Goal: Task Accomplishment & Management: Use online tool/utility

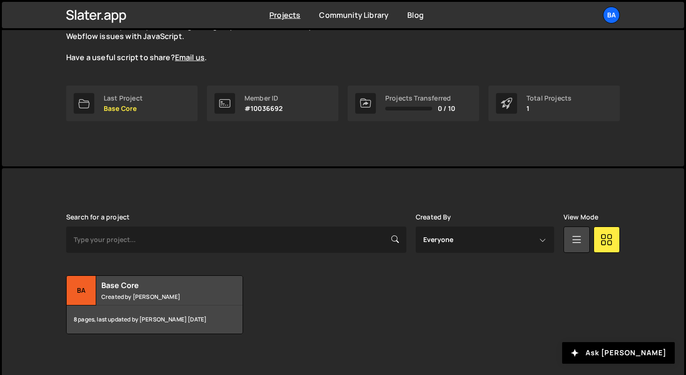
scroll to position [108, 0]
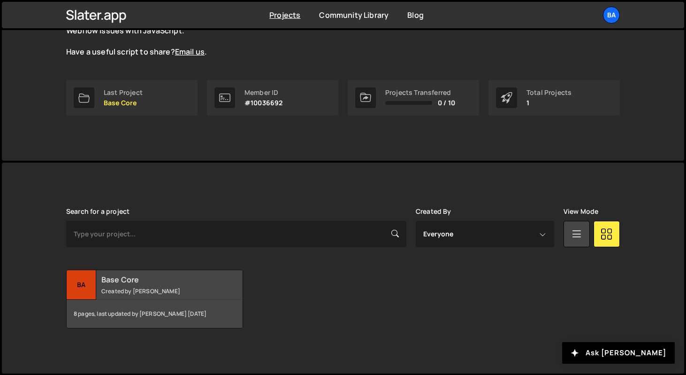
click at [85, 285] on div "Ba" at bounding box center [82, 285] width 30 height 30
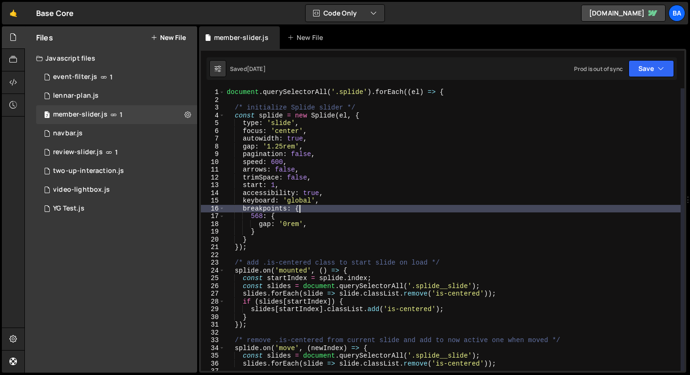
click at [357, 206] on div "document . querySelectorAll ( '.splide' ) . forEach (( el ) => { /* initialize …" at bounding box center [453, 237] width 456 height 298
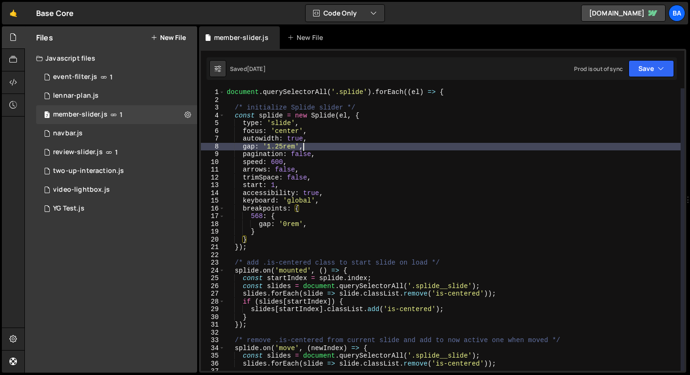
click at [318, 146] on div "document . querySelectorAll ( '.splide' ) . forEach (( el ) => { /* initialize …" at bounding box center [453, 237] width 456 height 298
click at [396, 115] on div "document . querySelectorAll ( '.splide' ) . forEach (( el ) => { /* initialize …" at bounding box center [453, 237] width 456 height 298
type textarea "const splide = new Splide(el, {"
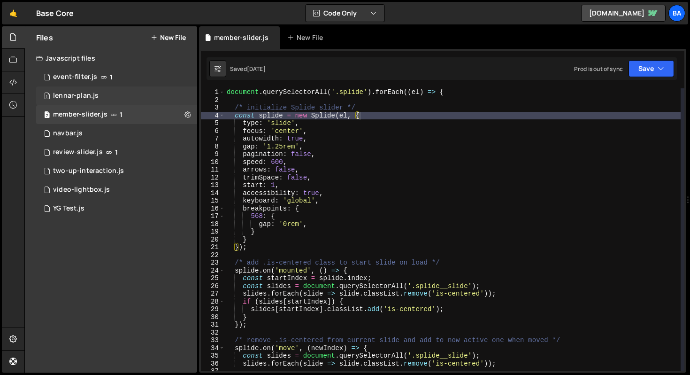
click at [96, 94] on div "lennar-plan.js" at bounding box center [76, 96] width 46 height 8
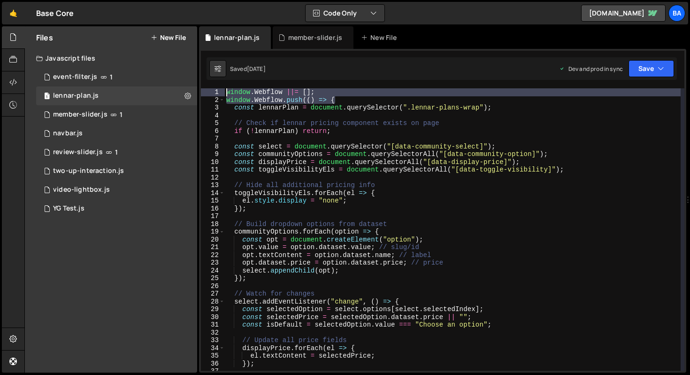
drag, startPoint x: 353, startPoint y: 100, endPoint x: 222, endPoint y: 90, distance: 131.4
click at [222, 90] on div "window.Webflow.push(() => { 1 2 3 4 5 6 7 8 9 10 11 12 13 14 15 16 17 18 19 20 …" at bounding box center [443, 229] width 484 height 282
type textarea "window.Webflow ||= []; window.Webflow.push(() => {"
click at [87, 114] on div "member-slider.js" at bounding box center [80, 114] width 54 height 8
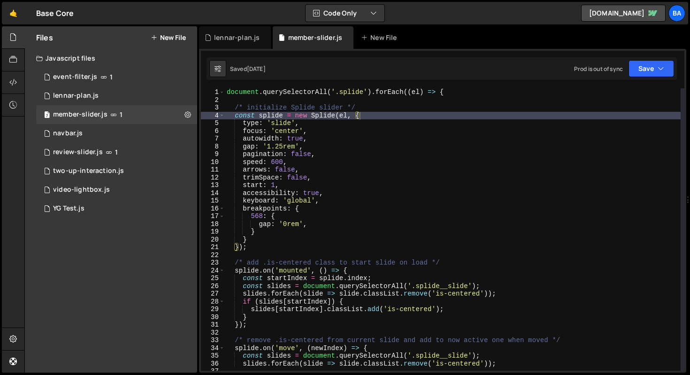
click at [227, 92] on div "document . querySelectorAll ( '.splide' ) . forEach (( el ) => { /* initialize …" at bounding box center [453, 237] width 456 height 298
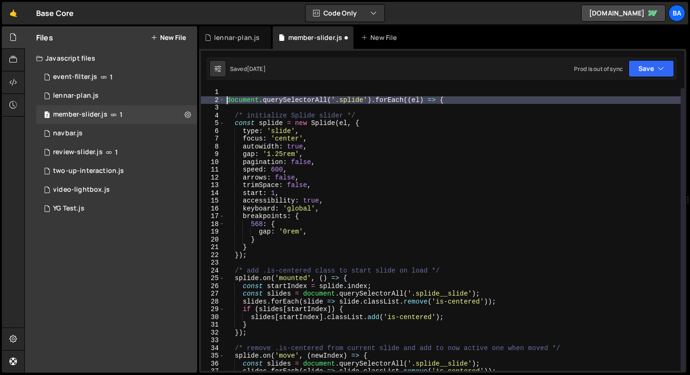
type textarea "document.querySelectorAll('.splide').forEach((el) => {"
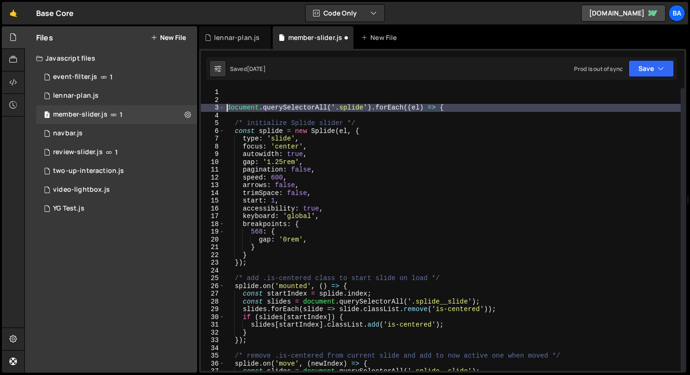
click at [239, 93] on div "document . querySelectorAll ( '.splide' ) . forEach (( el ) => { /* initialize …" at bounding box center [453, 237] width 456 height 298
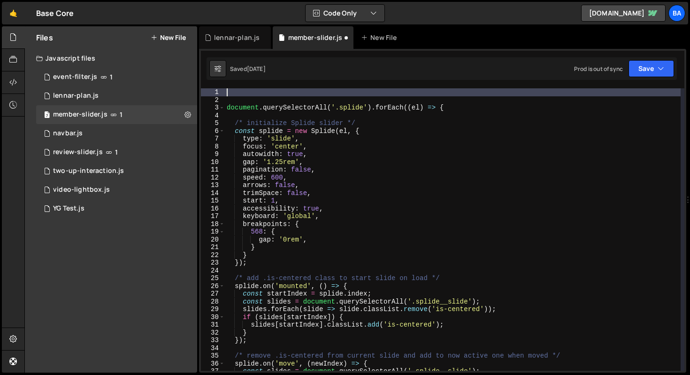
paste textarea "window.Webflow.push(() => {"
type textarea "window.Webflow.push(() => {"
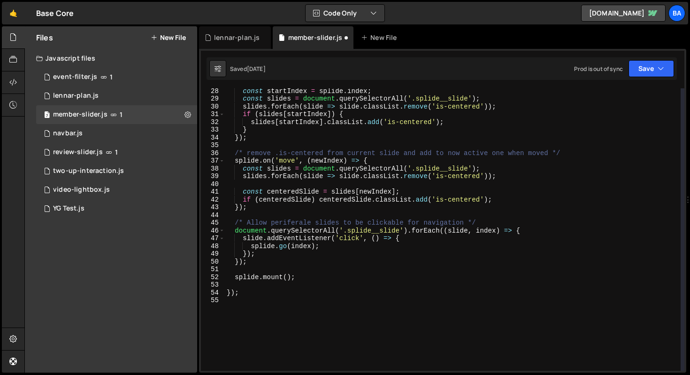
scroll to position [239, 0]
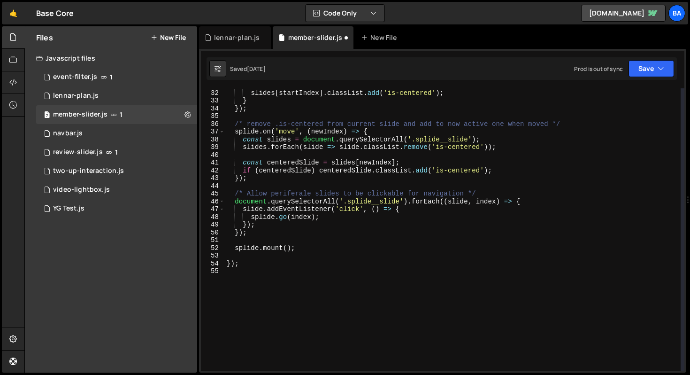
click at [250, 273] on div "if ( slides [ startIndex ]) { slides [ startIndex ] . classList . add ( 'is-cen…" at bounding box center [453, 230] width 456 height 298
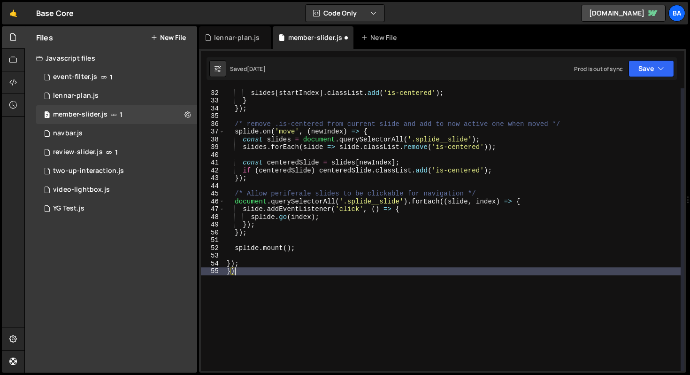
scroll to position [0, 0]
click at [653, 76] on button "Save" at bounding box center [652, 68] width 46 height 17
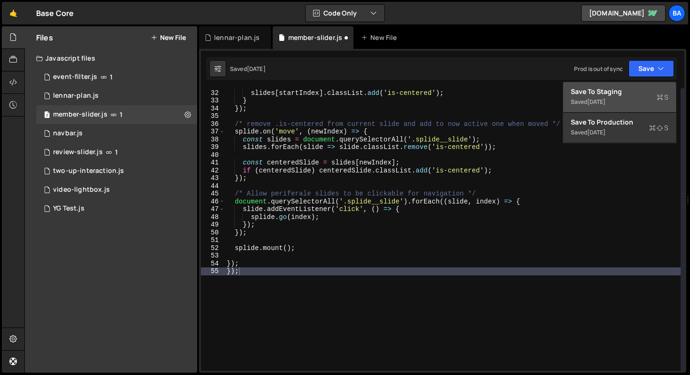
click at [626, 90] on div "Save to Staging S" at bounding box center [620, 91] width 98 height 9
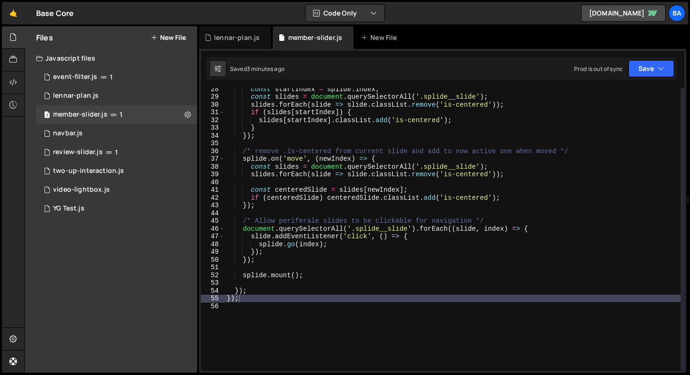
scroll to position [212, 0]
click at [365, 278] on div "const startIndex = splide . index ; const slides = document . querySelectorAll …" at bounding box center [453, 234] width 456 height 298
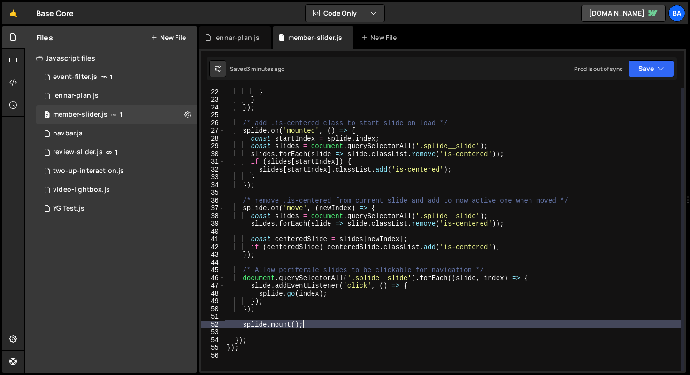
scroll to position [163, 0]
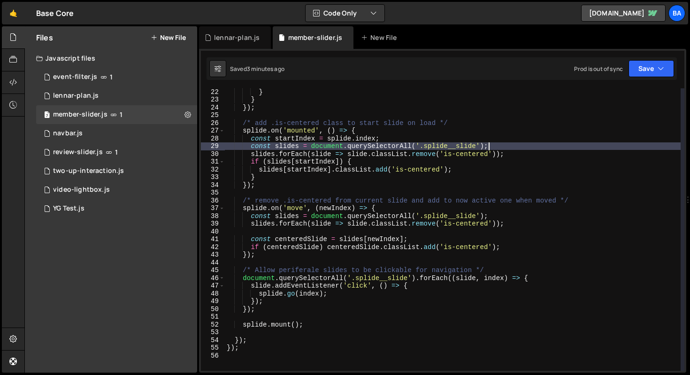
click at [524, 143] on div "} } }) ; /* add .is-centered class to start slide on load */ splide . on ( 'mou…" at bounding box center [453, 237] width 456 height 298
click at [534, 158] on div "} } }) ; /* add .is-centered class to start slide on load */ splide . on ( 'mou…" at bounding box center [453, 237] width 456 height 298
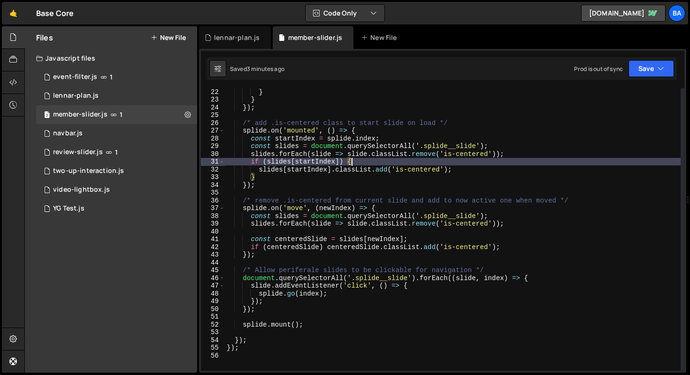
click at [501, 170] on div "} } }) ; /* add .is-centered class to start slide on load */ splide . on ( 'mou…" at bounding box center [453, 237] width 456 height 298
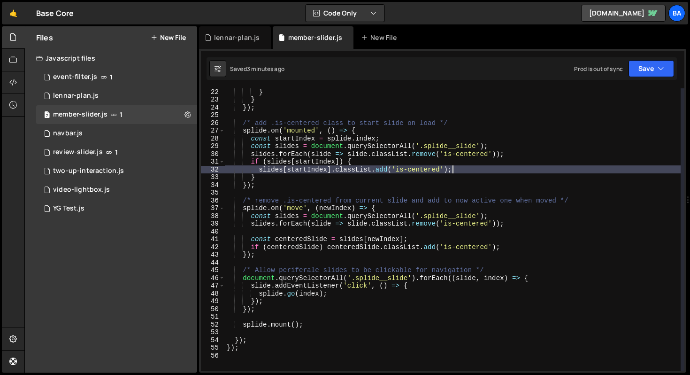
click at [261, 184] on div "} } }) ; /* add .is-centered class to start slide on load */ splide . on ( 'mou…" at bounding box center [453, 237] width 456 height 298
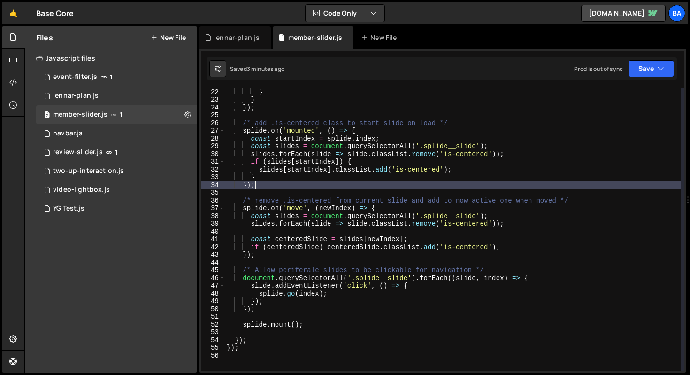
click at [400, 207] on div "} } }) ; /* add .is-centered class to start slide on load */ splide . on ( 'mou…" at bounding box center [453, 237] width 456 height 298
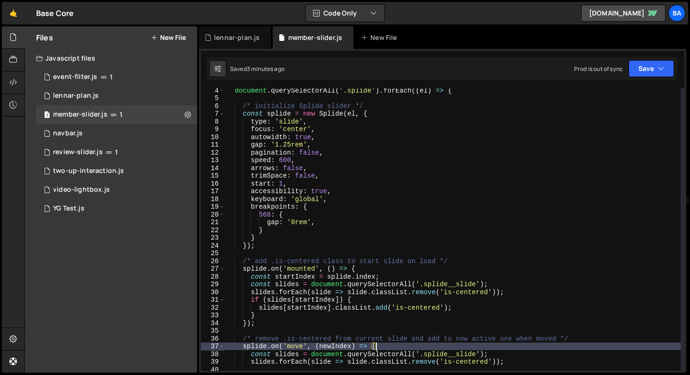
scroll to position [0, 0]
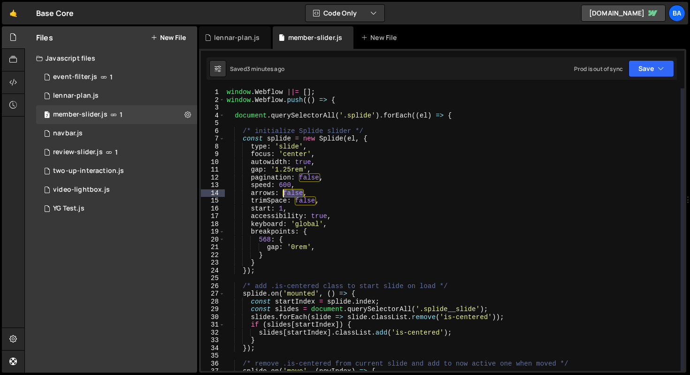
drag, startPoint x: 304, startPoint y: 192, endPoint x: 285, endPoint y: 191, distance: 19.3
click at [285, 191] on div "window . Webflow ||= [ ] ; window . Webflow . push (( ) => { document . querySe…" at bounding box center [453, 237] width 456 height 298
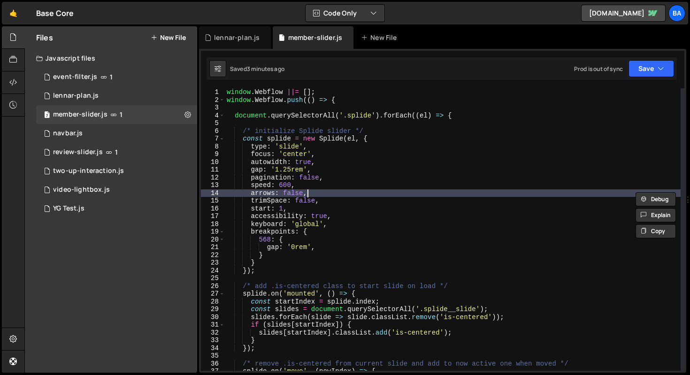
click at [357, 191] on div "window . Webflow ||= [ ] ; window . Webflow . push (( ) => { document . querySe…" at bounding box center [453, 237] width 456 height 298
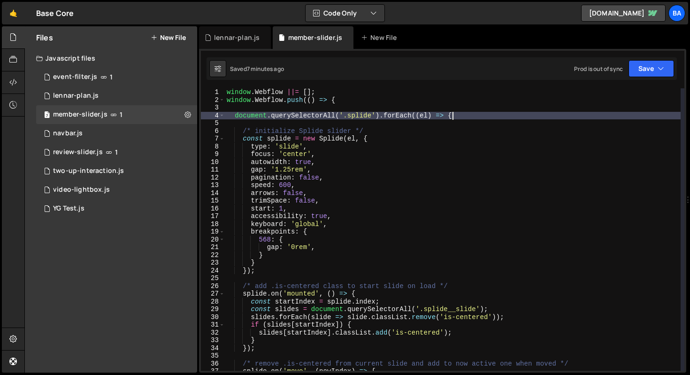
click at [482, 114] on div "window . Webflow ||= [ ] ; window . Webflow . push (( ) => { document . querySe…" at bounding box center [453, 237] width 456 height 298
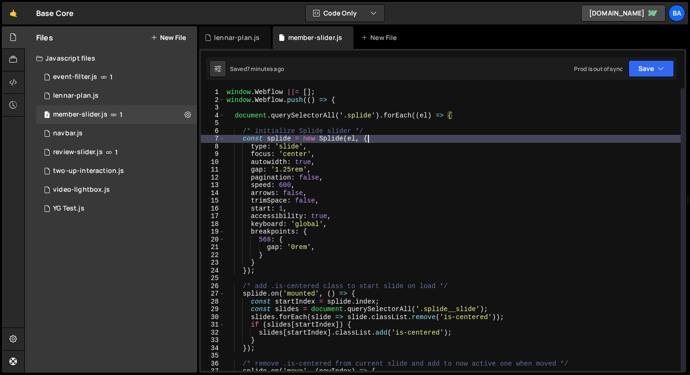
click at [412, 140] on div "window . Webflow ||= [ ] ; window . Webflow . push (( ) => { document . querySe…" at bounding box center [453, 237] width 456 height 298
click at [358, 135] on div "window . Webflow ||= [ ] ; window . Webflow . push (( ) => { document . querySe…" at bounding box center [453, 237] width 456 height 298
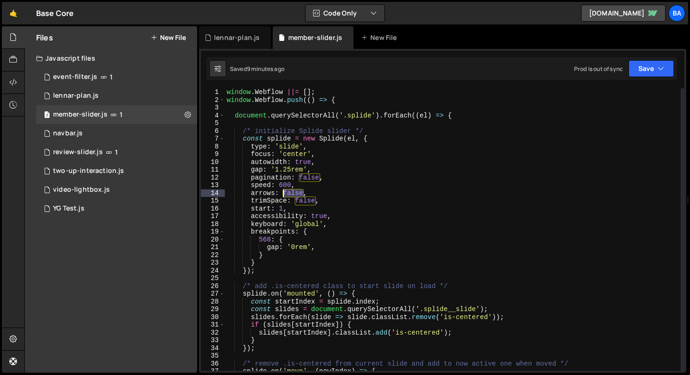
drag, startPoint x: 304, startPoint y: 192, endPoint x: 284, endPoint y: 192, distance: 20.7
click at [284, 192] on div "window . Webflow ||= [ ] ; window . Webflow . push (( ) => { document . querySe…" at bounding box center [453, 237] width 456 height 298
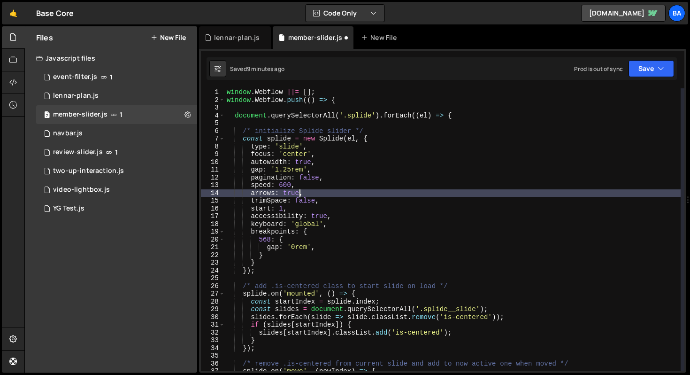
scroll to position [0, 5]
type textarea "arrows: true,"
click at [651, 67] on button "Save" at bounding box center [652, 68] width 46 height 17
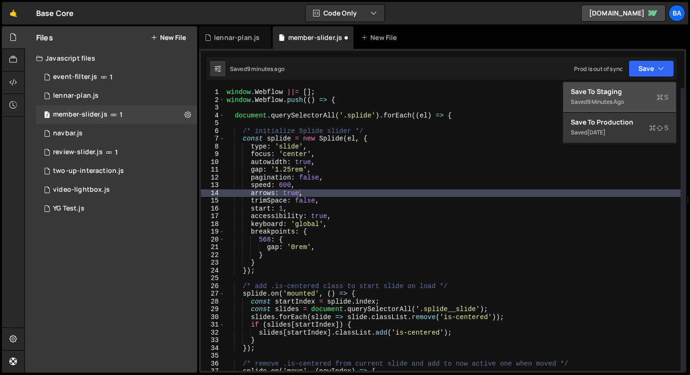
click at [627, 90] on div "Save to Staging S" at bounding box center [620, 91] width 98 height 9
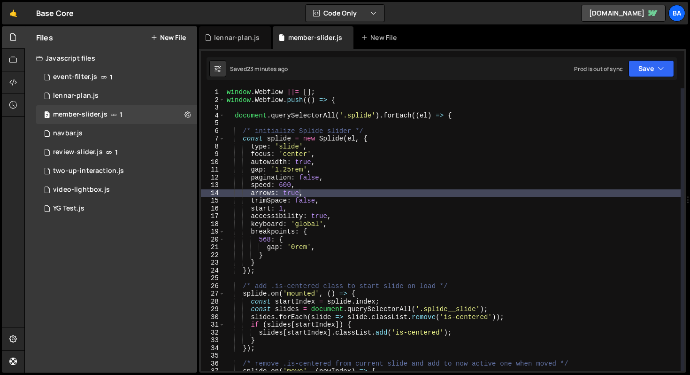
click at [339, 192] on div "window . Webflow ||= [ ] ; window . Webflow . push (( ) => { document . querySe…" at bounding box center [453, 237] width 456 height 298
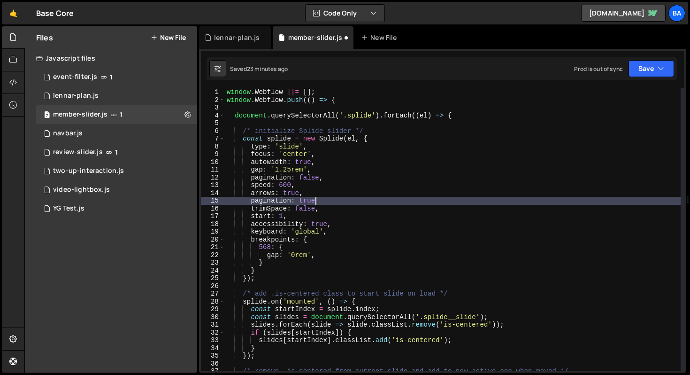
type textarea "pagination: true,"
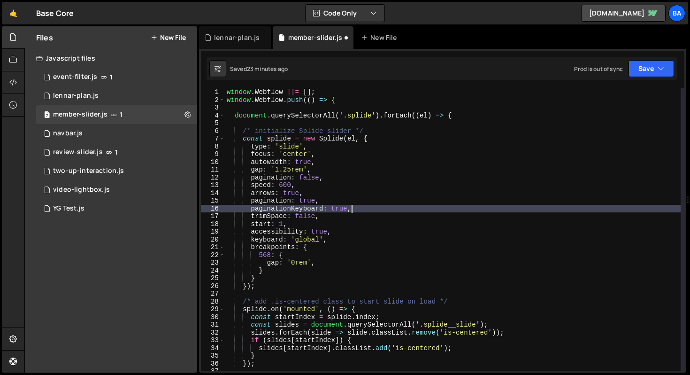
scroll to position [0, 8]
click at [654, 63] on button "Save" at bounding box center [652, 68] width 46 height 17
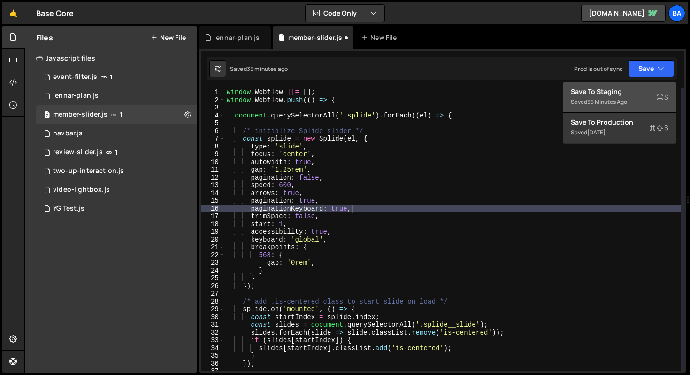
click at [641, 104] on div "Saved 35 minutes ago" at bounding box center [620, 101] width 98 height 11
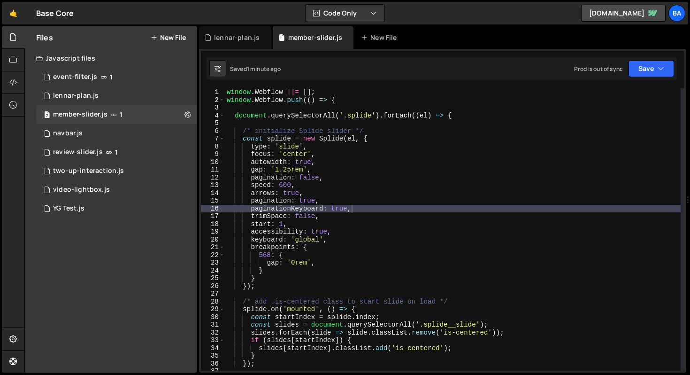
click at [370, 207] on div "window . Webflow ||= [ ] ; window . Webflow . push (( ) => { document . querySe…" at bounding box center [453, 237] width 456 height 298
click at [365, 211] on div "window . Webflow ||= [ ] ; window . Webflow . push (( ) => { document . querySe…" at bounding box center [453, 237] width 456 height 298
click at [340, 201] on div "window . Webflow ||= [ ] ; window . Webflow . push (( ) => { document . querySe…" at bounding box center [453, 237] width 456 height 298
type textarea "pagination: true,"
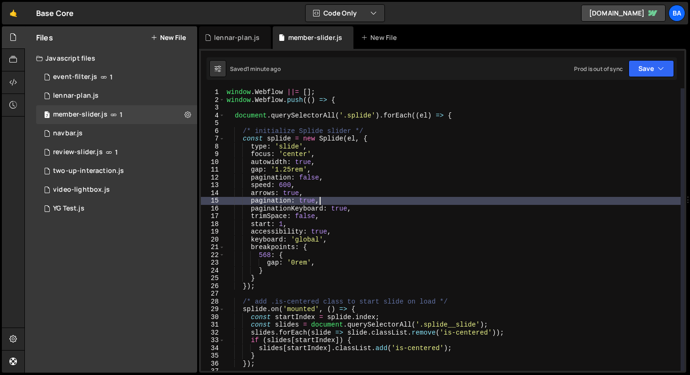
scroll to position [0, 1]
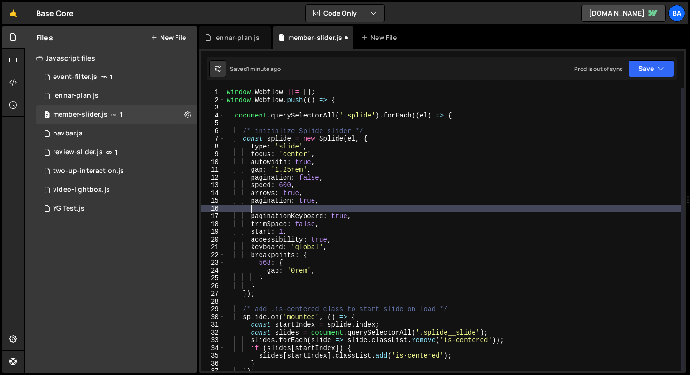
paste textarea "paginationDirection: 'ltr'"
click at [641, 74] on button "Save" at bounding box center [652, 68] width 46 height 17
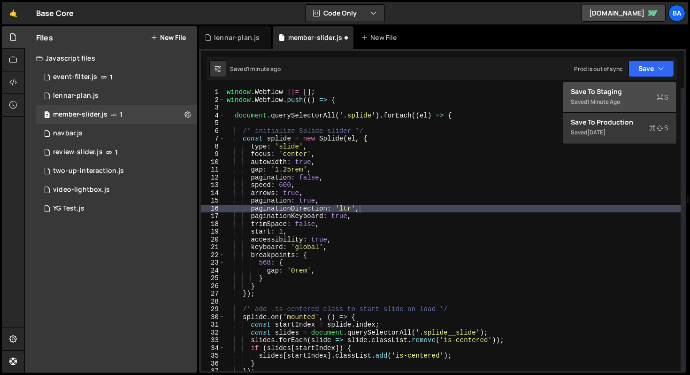
click at [620, 95] on div "Save to Staging S" at bounding box center [620, 91] width 98 height 9
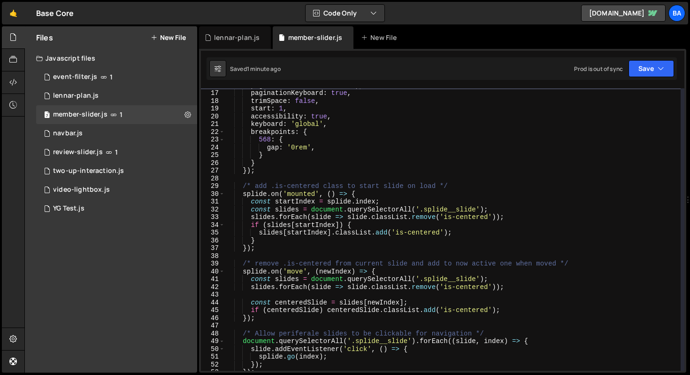
scroll to position [250, 0]
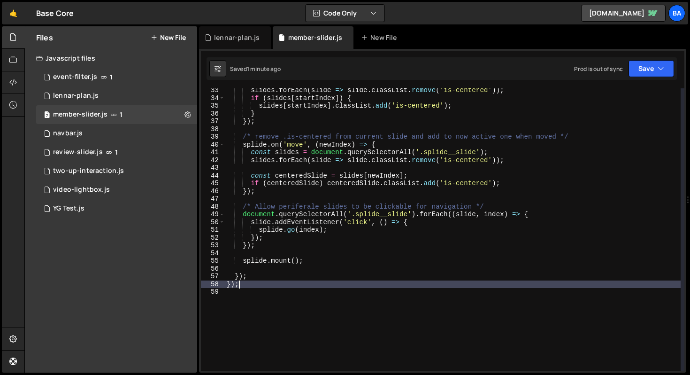
click at [258, 285] on div "slides . forEach ( slide => slide . classList . remove ( 'is-centered' )) ; if …" at bounding box center [453, 235] width 456 height 298
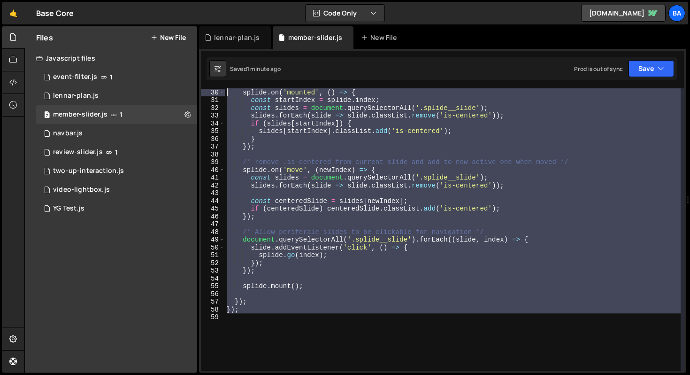
scroll to position [0, 0]
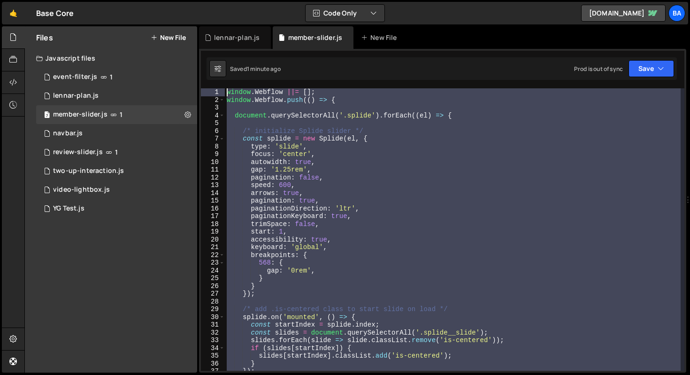
drag, startPoint x: 255, startPoint y: 292, endPoint x: 173, endPoint y: 47, distance: 257.7
click at [173, 47] on div "Files New File Javascript files 1 event-filter.js 1 1 lennar-plan.js 0 7 member…" at bounding box center [357, 199] width 666 height 346
click at [367, 194] on div "window . Webflow ||= [ ] ; window . Webflow . push (( ) => { document . querySe…" at bounding box center [453, 229] width 456 height 282
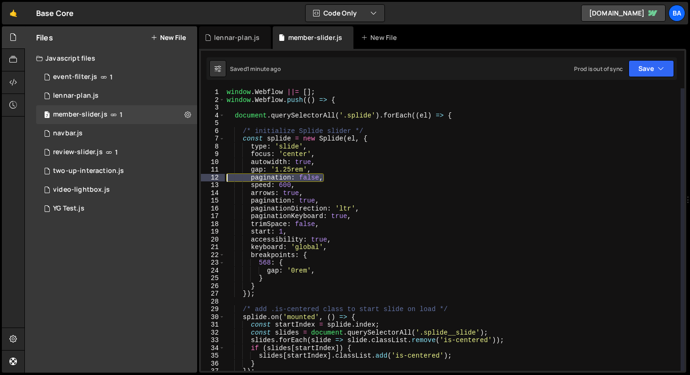
drag, startPoint x: 337, startPoint y: 179, endPoint x: 203, endPoint y: 179, distance: 134.3
click at [203, 179] on div "arrows: true, 1 2 3 4 5 6 7 8 9 10 11 12 13 14 15 16 17 18 19 20 21 22 23 24 25…" at bounding box center [443, 229] width 484 height 282
type textarea "pagination: false,"
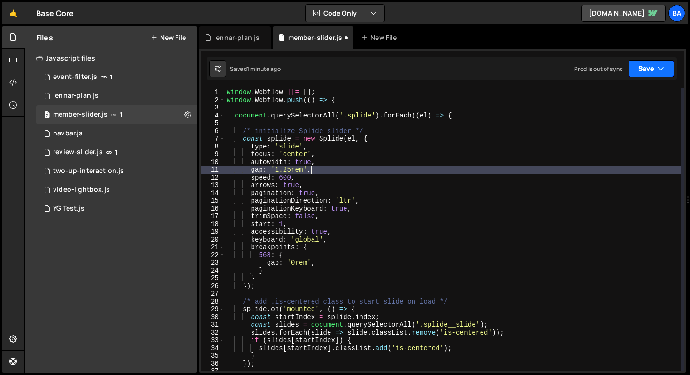
click at [646, 67] on button "Save" at bounding box center [652, 68] width 46 height 17
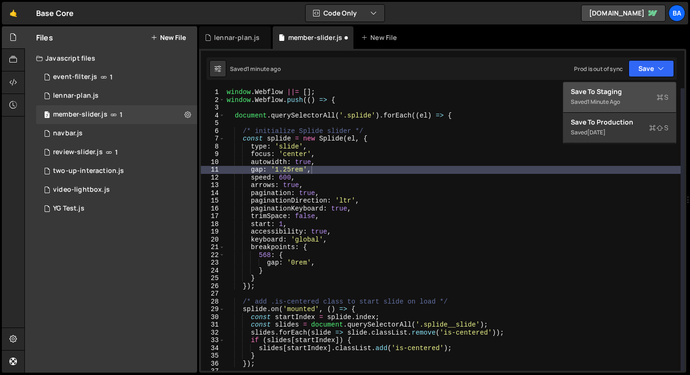
click at [606, 88] on div "Save to Staging S" at bounding box center [620, 91] width 98 height 9
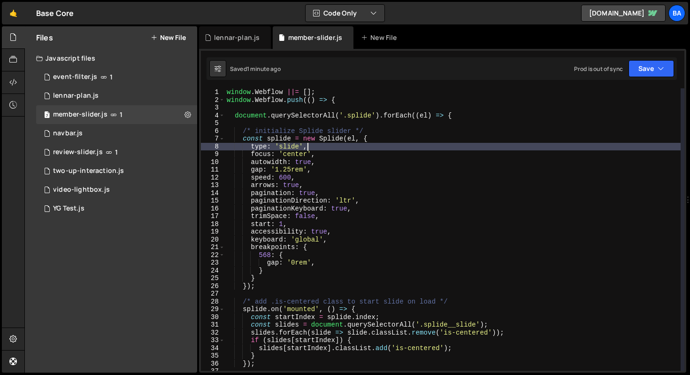
click at [320, 147] on div "window . Webflow ||= [ ] ; window . Webflow . push (( ) => { document . querySe…" at bounding box center [453, 237] width 456 height 298
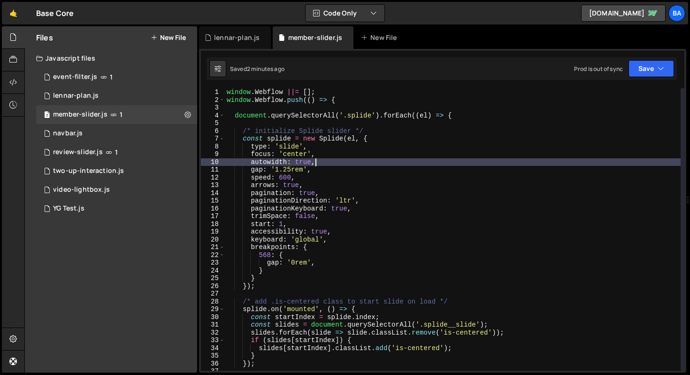
click at [323, 159] on div "window . Webflow ||= [ ] ; window . Webflow . push (( ) => { document . querySe…" at bounding box center [453, 237] width 456 height 298
click at [328, 168] on div "window . Webflow ||= [ ] ; window . Webflow . push (( ) => { document . querySe…" at bounding box center [453, 237] width 456 height 298
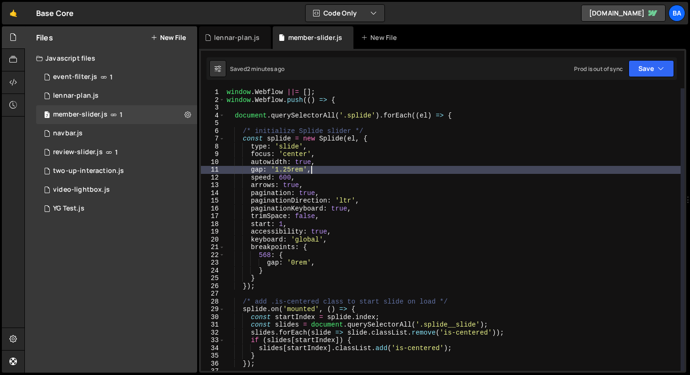
click at [319, 172] on div "window . Webflow ||= [ ] ; window . Webflow . push (( ) => { document . querySe…" at bounding box center [453, 237] width 456 height 298
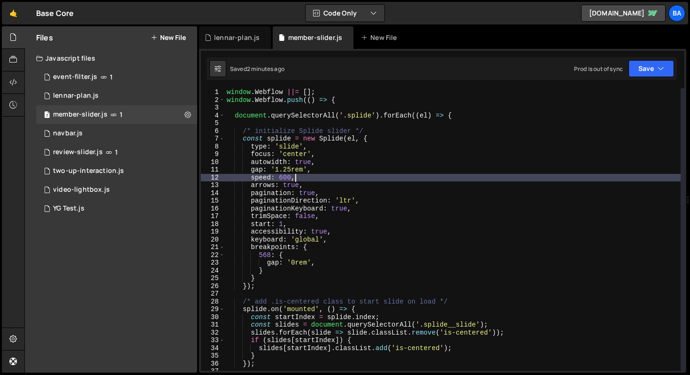
click at [316, 175] on div "window . Webflow ||= [ ] ; window . Webflow . push (( ) => { document . querySe…" at bounding box center [453, 237] width 456 height 298
type textarea "speed: 600,"
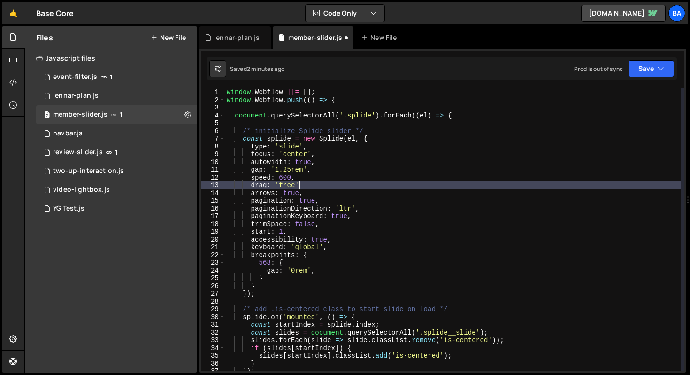
type textarea "drag: 'free',"
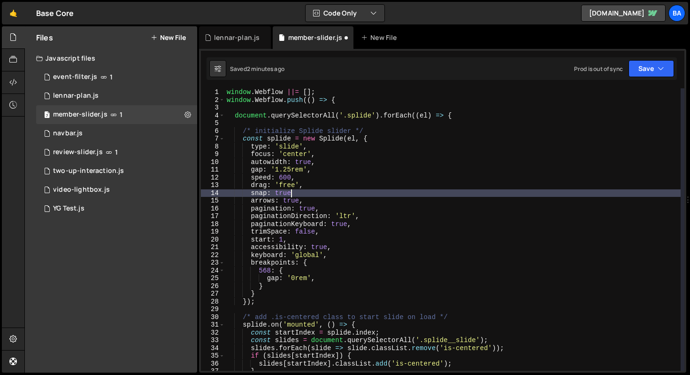
scroll to position [0, 4]
click at [647, 63] on button "Save" at bounding box center [652, 68] width 46 height 17
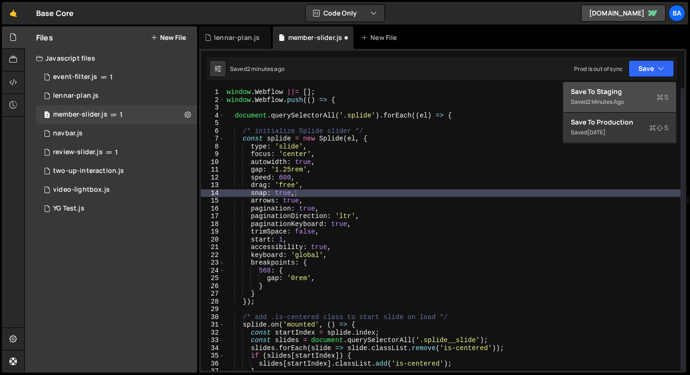
click at [617, 102] on div "2 minutes ago" at bounding box center [605, 102] width 37 height 8
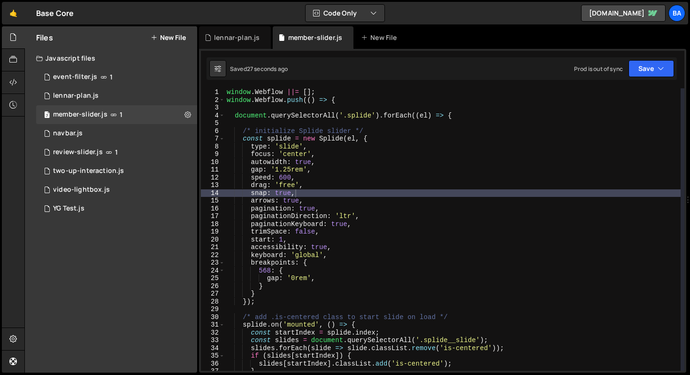
click at [358, 165] on div "window . Webflow ||= [ ] ; window . Webflow . push (( ) => { document . querySe…" at bounding box center [453, 237] width 456 height 298
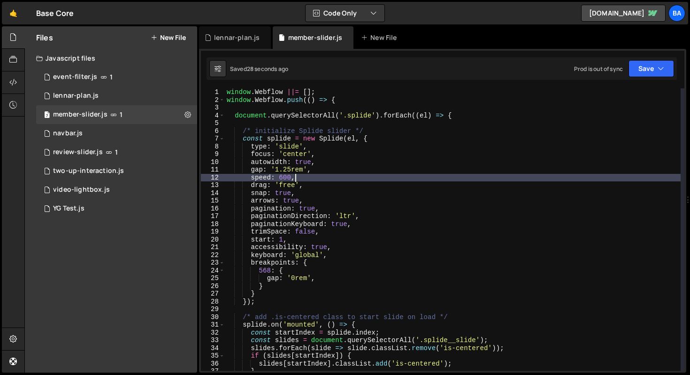
click at [333, 177] on div "window . Webflow ||= [ ] ; window . Webflow . push (( ) => { document . querySe…" at bounding box center [453, 237] width 456 height 298
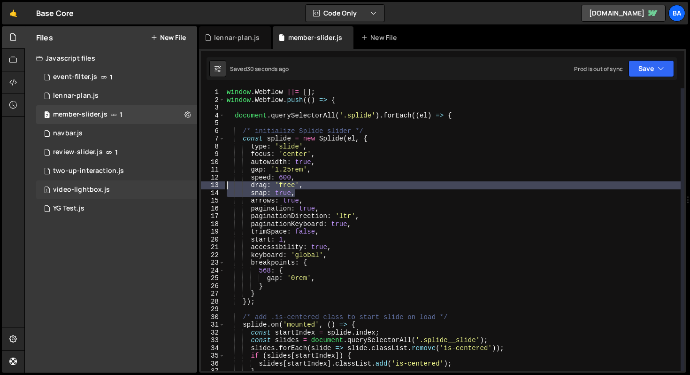
drag, startPoint x: 311, startPoint y: 193, endPoint x: 185, endPoint y: 187, distance: 126.4
click at [185, 187] on div "Files New File Javascript files 1 event-filter.js 1 1 lennar-plan.js 0 7 member…" at bounding box center [357, 199] width 666 height 346
type textarea "drag: 'free', snap: true,"
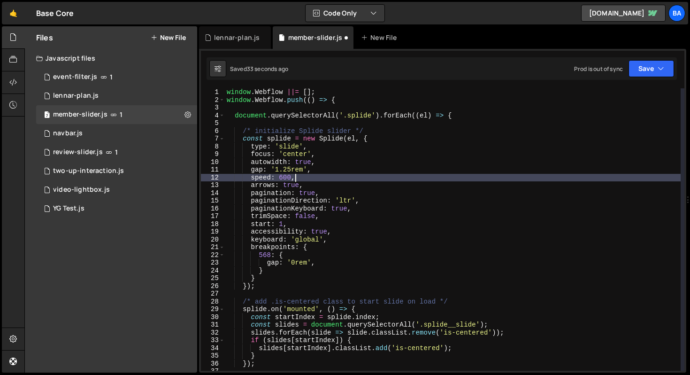
click at [624, 75] on div "Prod is out of sync Upgrade to Edit Save Save to Staging S Saved 33 seconds ago…" at bounding box center [624, 68] width 100 height 17
click at [640, 72] on button "Save" at bounding box center [652, 68] width 46 height 17
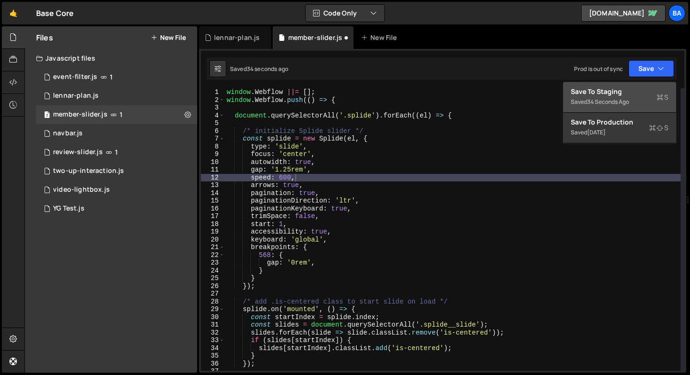
click at [615, 91] on div "Save to Staging S" at bounding box center [620, 91] width 98 height 9
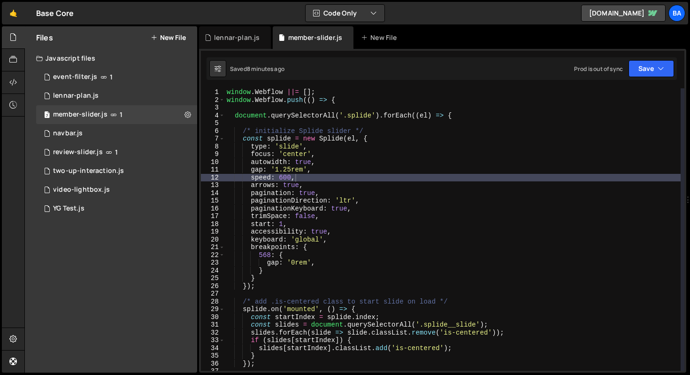
click at [285, 177] on div "window . Webflow ||= [ ] ; window . Webflow . push (( ) => { document . querySe…" at bounding box center [453, 237] width 456 height 298
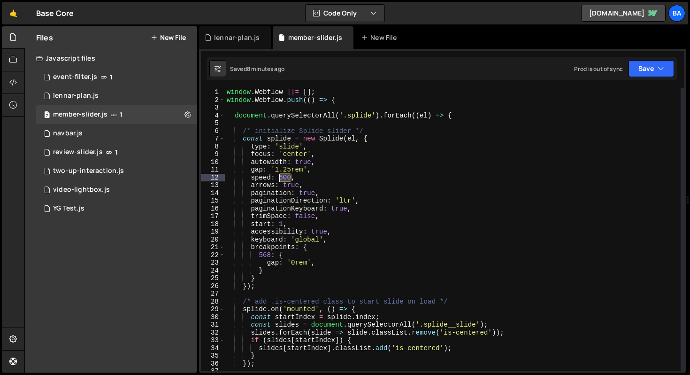
drag, startPoint x: 290, startPoint y: 177, endPoint x: 279, endPoint y: 177, distance: 10.8
click at [279, 177] on div "window . Webflow ||= [ ] ; window . Webflow . push (( ) => { document . querySe…" at bounding box center [453, 237] width 456 height 298
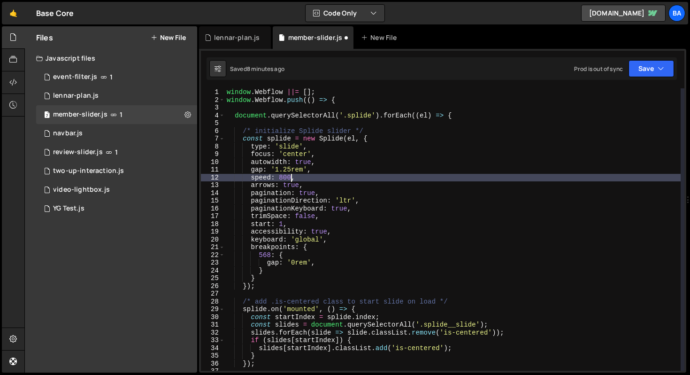
scroll to position [0, 4]
click at [651, 74] on button "Save" at bounding box center [652, 68] width 46 height 17
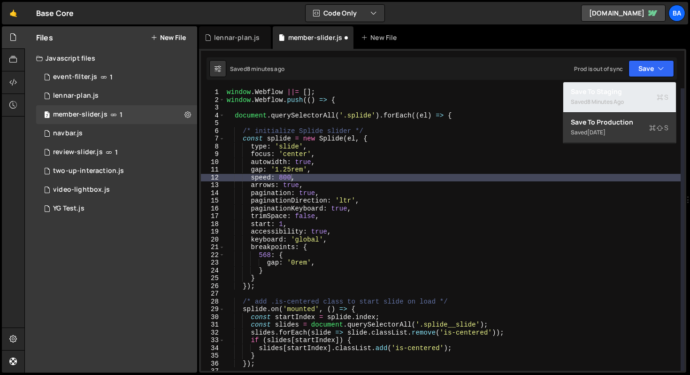
click at [631, 99] on div "Saved 8 minutes ago" at bounding box center [620, 101] width 98 height 11
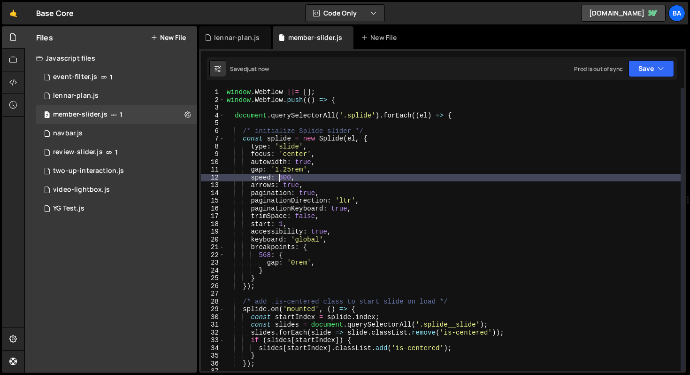
click at [281, 177] on div "window . Webflow ||= [ ] ; window . Webflow . push (( ) => { document . querySe…" at bounding box center [453, 237] width 456 height 298
click at [641, 70] on button "Save" at bounding box center [652, 68] width 46 height 17
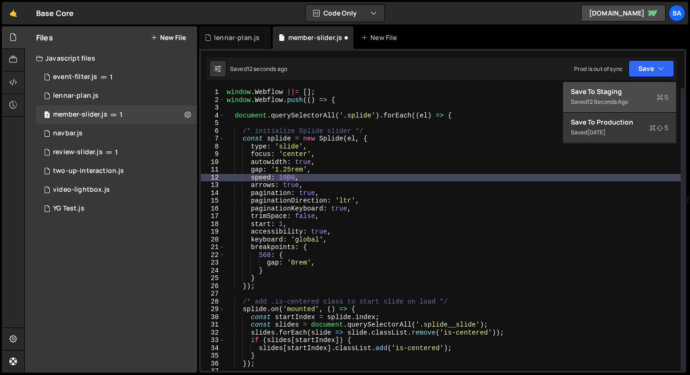
click at [601, 95] on div "Save to Staging S" at bounding box center [620, 91] width 98 height 9
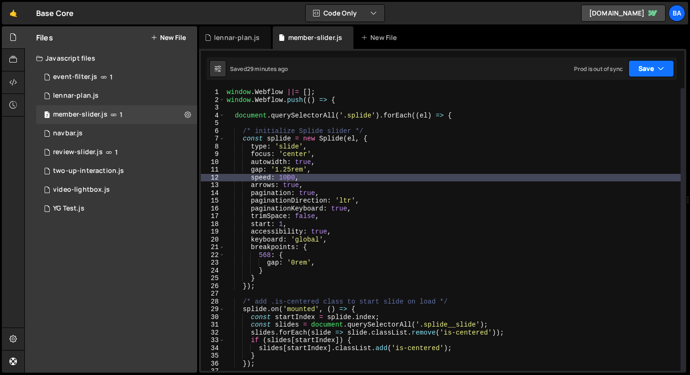
click at [647, 68] on button "Save" at bounding box center [652, 68] width 46 height 17
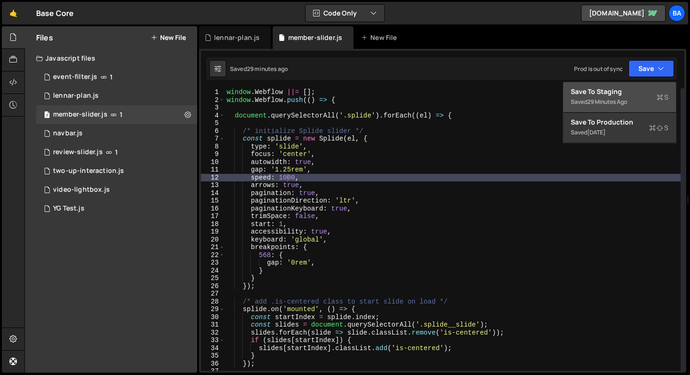
click at [634, 93] on div "Save to Staging S" at bounding box center [620, 91] width 98 height 9
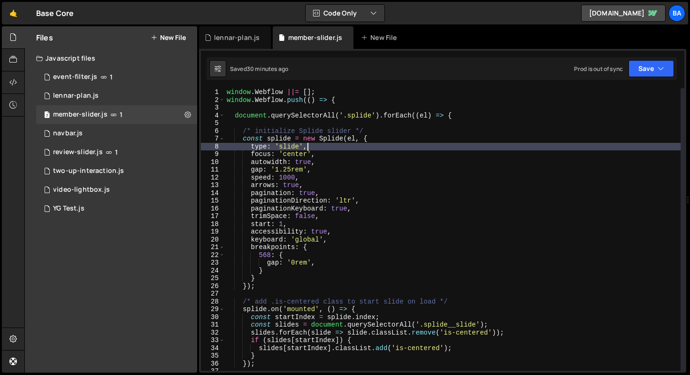
click at [387, 144] on div "window . Webflow ||= [ ] ; window . Webflow . push (( ) => { document . querySe…" at bounding box center [453, 237] width 456 height 298
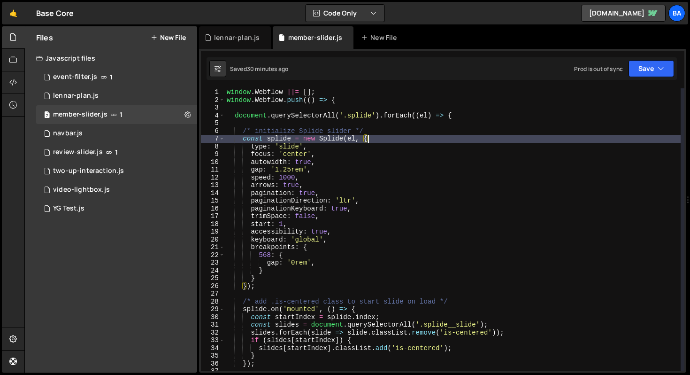
click at [386, 139] on div "window . Webflow ||= [ ] ; window . Webflow . push (( ) => { document . querySe…" at bounding box center [453, 237] width 456 height 298
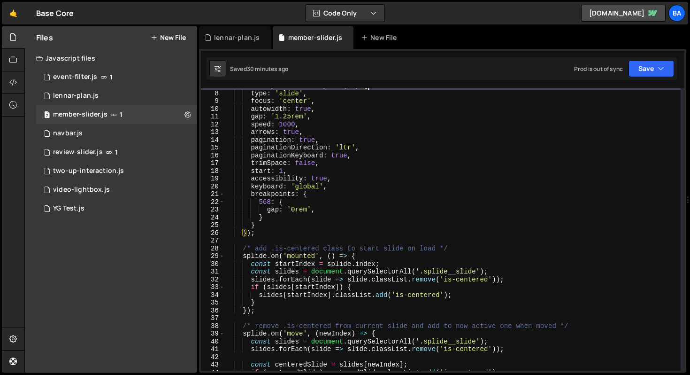
scroll to position [56, 0]
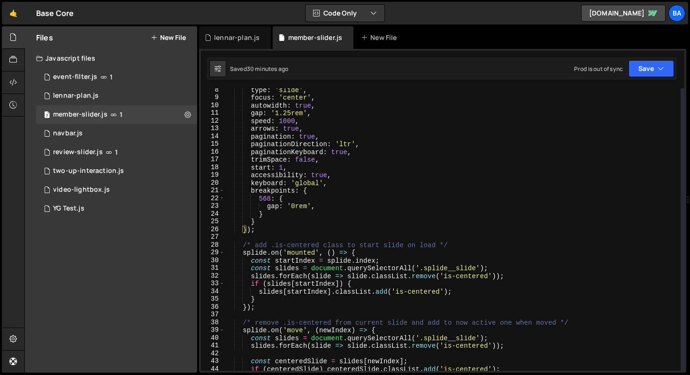
click at [303, 226] on div "type : 'slide' , focus : 'center' , autowidth : true , gap : '1.25rem' , speed …" at bounding box center [453, 235] width 456 height 298
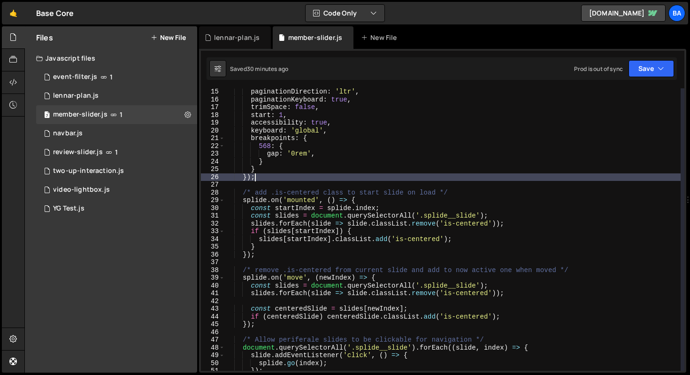
scroll to position [0, 0]
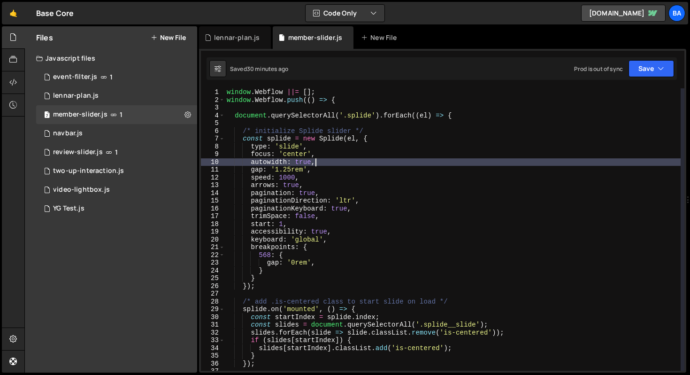
click at [335, 160] on div "window . Webflow ||= [ ] ; window . Webflow . push (( ) => { document . querySe…" at bounding box center [453, 237] width 456 height 298
click at [332, 169] on div "window . Webflow ||= [ ] ; window . Webflow . push (( ) => { document . querySe…" at bounding box center [453, 237] width 456 height 298
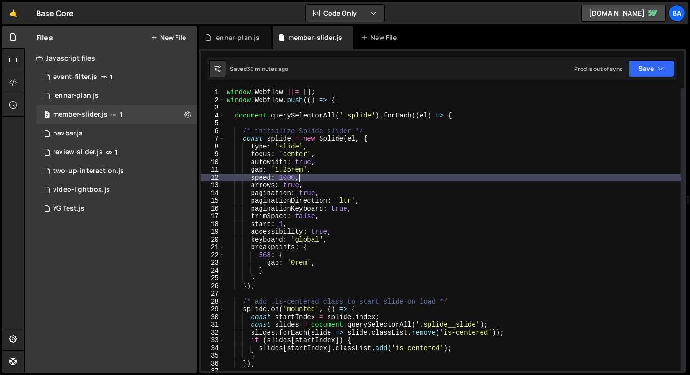
click at [329, 177] on div "window . Webflow ||= [ ] ; window . Webflow . push (( ) => { document . querySe…" at bounding box center [453, 237] width 456 height 298
click at [323, 192] on div "window . Webflow ||= [ ] ; window . Webflow . push (( ) => { document . querySe…" at bounding box center [453, 237] width 456 height 298
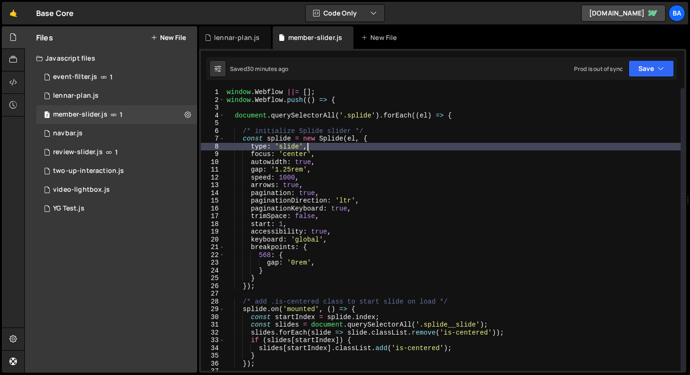
click at [377, 144] on div "window . Webflow ||= [ ] ; window . Webflow . push (( ) => { document . querySe…" at bounding box center [453, 237] width 456 height 298
click at [382, 137] on div "window . Webflow ||= [ ] ; window . Webflow . push (( ) => { document . querySe…" at bounding box center [453, 237] width 456 height 298
type textarea "const splide = new Splide(el, {"
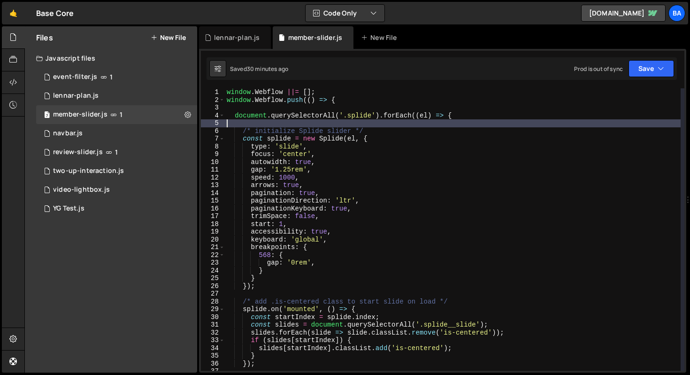
click at [469, 119] on div "window . Webflow ||= [ ] ; window . Webflow . push (( ) => { document . querySe…" at bounding box center [453, 237] width 456 height 298
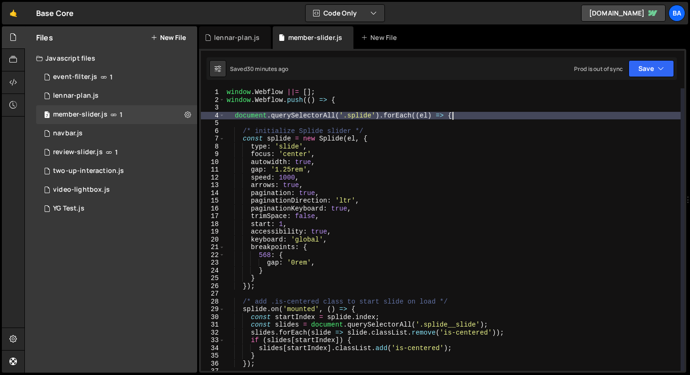
click at [469, 117] on div "window . Webflow ||= [ ] ; window . Webflow . push (( ) => { document . querySe…" at bounding box center [453, 237] width 456 height 298
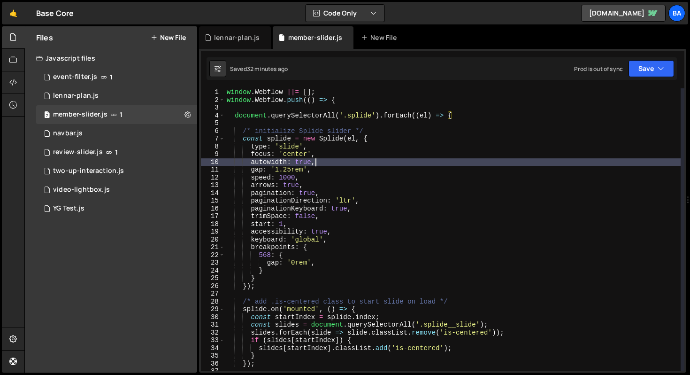
click at [381, 163] on div "window . Webflow ||= [ ] ; window . Webflow . push (( ) => { document . querySe…" at bounding box center [453, 237] width 456 height 298
type textarea "autowidth: true,"
click at [649, 77] on div "Saved 32 minutes ago Prod is out of sync Upgrade to Edit Save Save to Staging S…" at bounding box center [442, 68] width 470 height 23
click at [649, 73] on button "Save" at bounding box center [652, 68] width 46 height 17
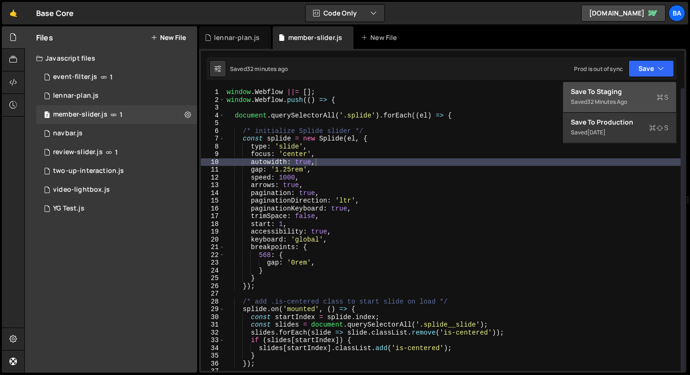
click at [597, 95] on div "Save to Staging S" at bounding box center [620, 91] width 98 height 9
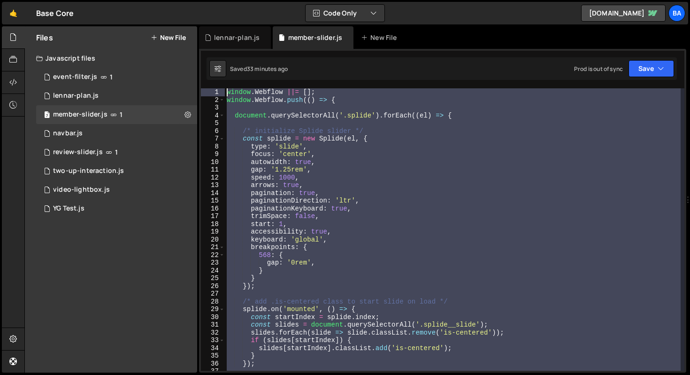
drag, startPoint x: 278, startPoint y: 329, endPoint x: 150, endPoint y: 25, distance: 330.0
click at [150, 25] on div "Hold on a sec... Are you certain you wish to leave this page? Any changes you'v…" at bounding box center [345, 187] width 690 height 375
click at [317, 173] on div "window . Webflow ||= [ ] ; window . Webflow . push (( ) => { document . querySe…" at bounding box center [453, 229] width 456 height 282
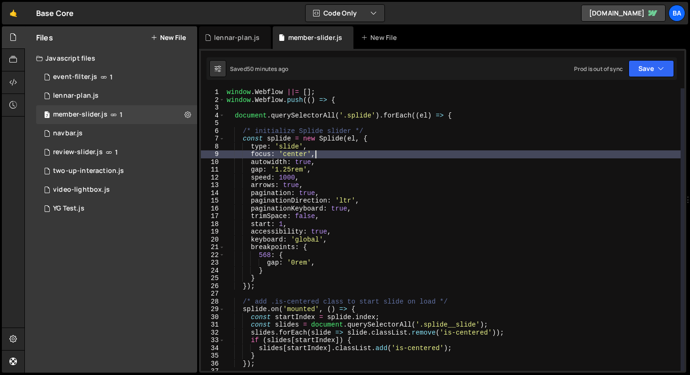
click at [356, 154] on div "window . Webflow ||= [ ] ; window . Webflow . push (( ) => { document . querySe…" at bounding box center [453, 237] width 456 height 298
click at [331, 195] on div "window . Webflow ||= [ ] ; window . Webflow . push (( ) => { document . querySe…" at bounding box center [453, 237] width 456 height 298
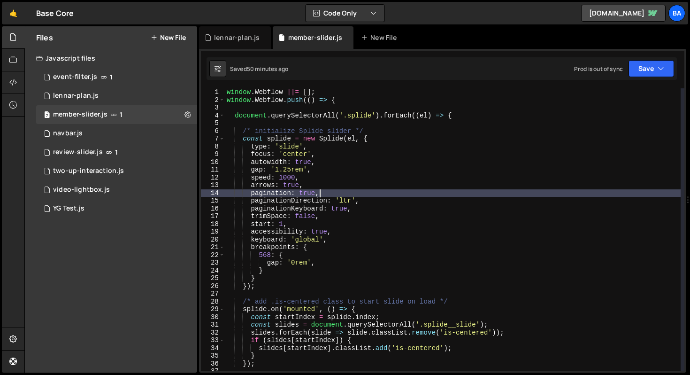
click at [356, 207] on div "window . Webflow ||= [ ] ; window . Webflow . push (( ) => { document . querySe…" at bounding box center [453, 237] width 456 height 298
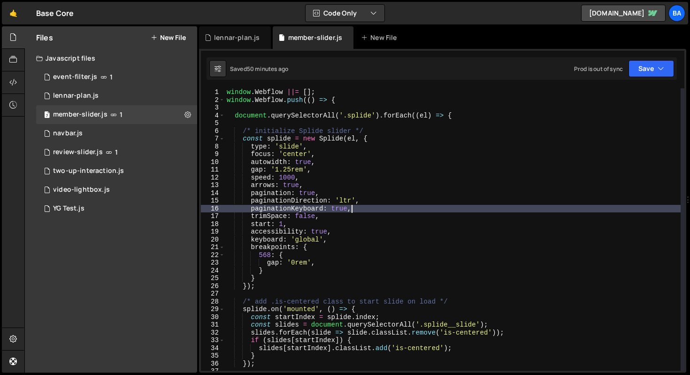
click at [364, 203] on div "window . Webflow ||= [ ] ; window . Webflow . push (( ) => { document . querySe…" at bounding box center [453, 237] width 456 height 298
type textarea "paginationDirection: 'ltr',"
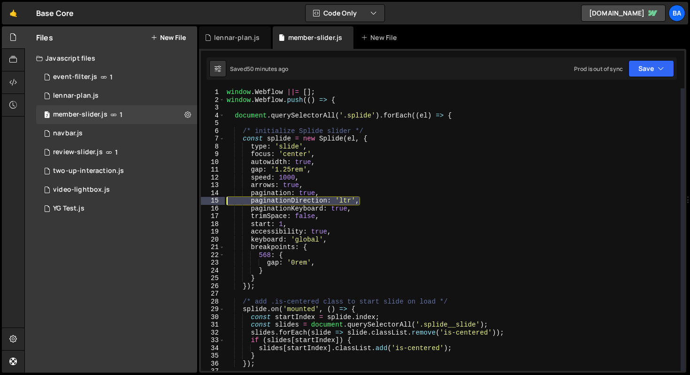
drag, startPoint x: 366, startPoint y: 200, endPoint x: 213, endPoint y: 202, distance: 153.1
click at [213, 202] on div "paginationDirection: 'ltr', 1 2 3 4 5 6 7 8 9 10 11 12 13 14 15 16 17 18 19 20 …" at bounding box center [443, 229] width 484 height 282
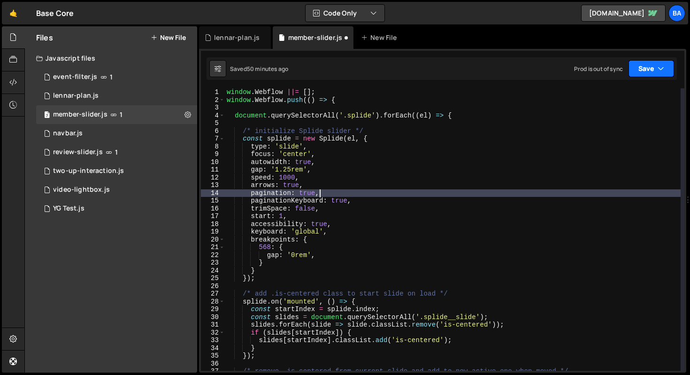
click at [645, 75] on button "Save" at bounding box center [652, 68] width 46 height 17
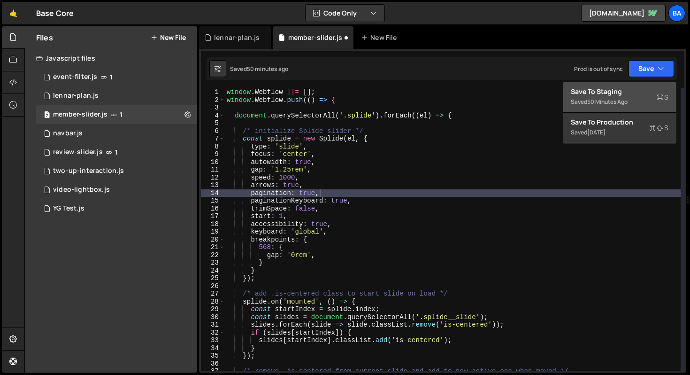
click at [628, 104] on div "50 minutes ago" at bounding box center [607, 102] width 40 height 8
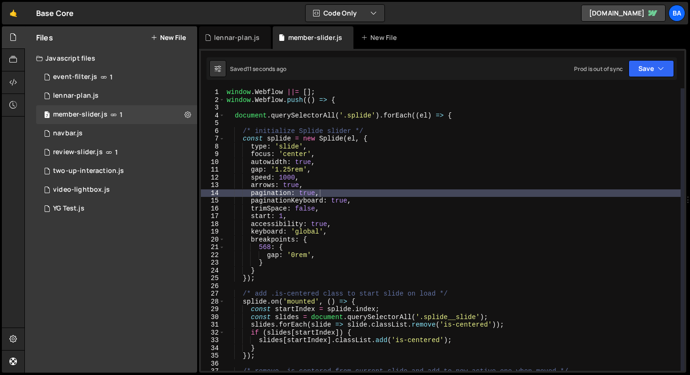
type textarea "paginationKeyboard: true,"
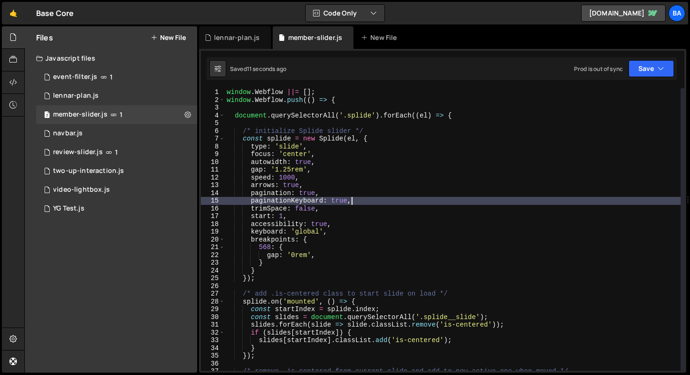
click at [363, 199] on div "window . Webflow ||= [ ] ; window . Webflow . push (( ) => { document . querySe…" at bounding box center [453, 237] width 456 height 298
click at [361, 203] on div "window . Webflow ||= [ ] ; window . Webflow . push (( ) => { document . querySe…" at bounding box center [453, 237] width 456 height 298
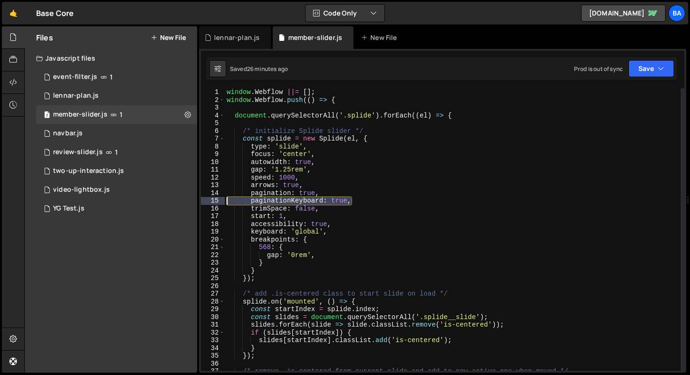
drag, startPoint x: 361, startPoint y: 203, endPoint x: 220, endPoint y: 202, distance: 140.9
click at [220, 202] on div "paginationKeyboard: true, 1 2 3 4 5 6 7 8 9 10 11 12 13 14 15 16 17 18 19 20 21…" at bounding box center [443, 229] width 484 height 282
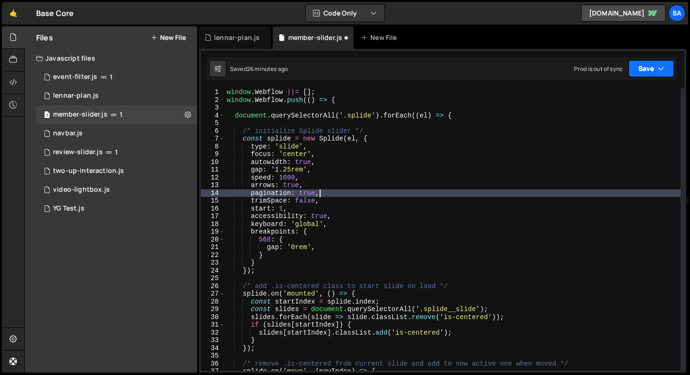
click at [640, 64] on button "Save" at bounding box center [652, 68] width 46 height 17
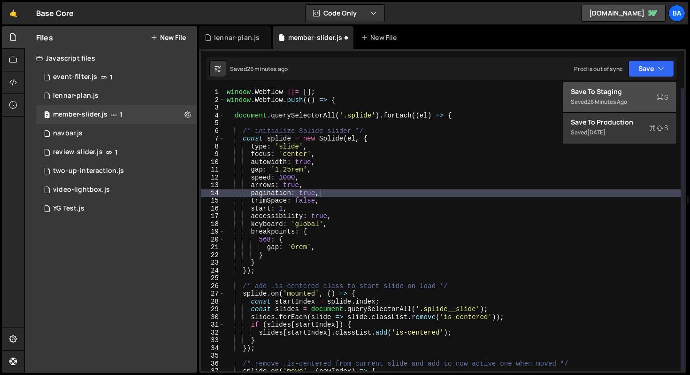
click at [606, 94] on div "Save to Staging S" at bounding box center [620, 91] width 98 height 9
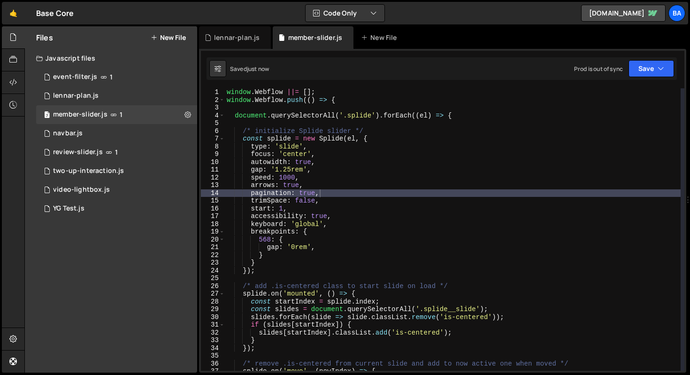
type textarea "gap: '0rem',"
click at [326, 246] on div "window . Webflow ||= [ ] ; window . Webflow . push (( ) => { document . querySe…" at bounding box center [453, 237] width 456 height 298
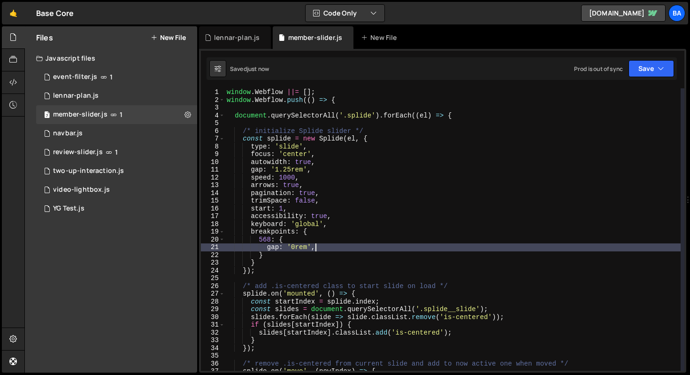
scroll to position [0, 2]
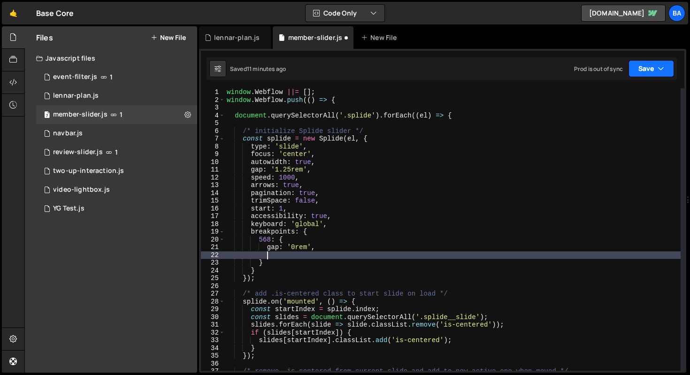
click at [662, 68] on icon "button" at bounding box center [661, 68] width 7 height 9
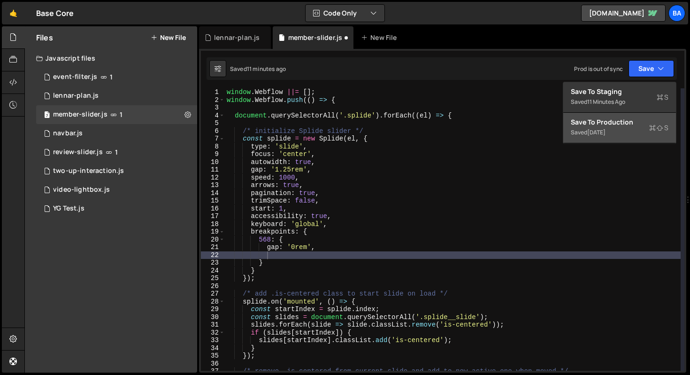
click at [596, 129] on div "[DATE]" at bounding box center [596, 132] width 18 height 8
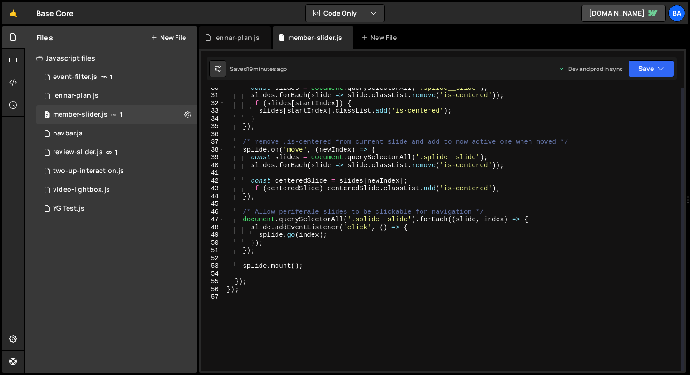
scroll to position [229, 0]
type textarea "});"
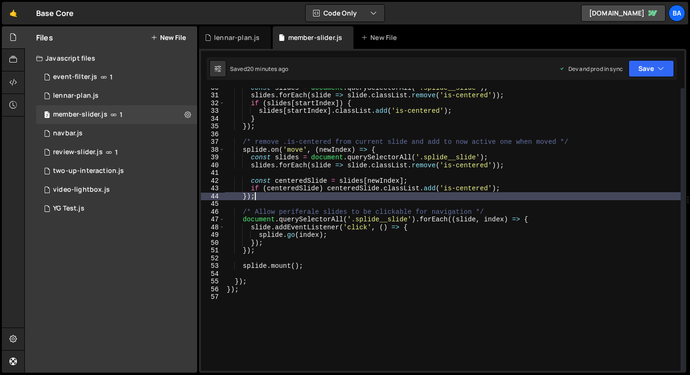
click at [268, 199] on div "const slides = document . querySelectorAll ( '.splide__slide' ) ; slides . forE…" at bounding box center [453, 233] width 456 height 298
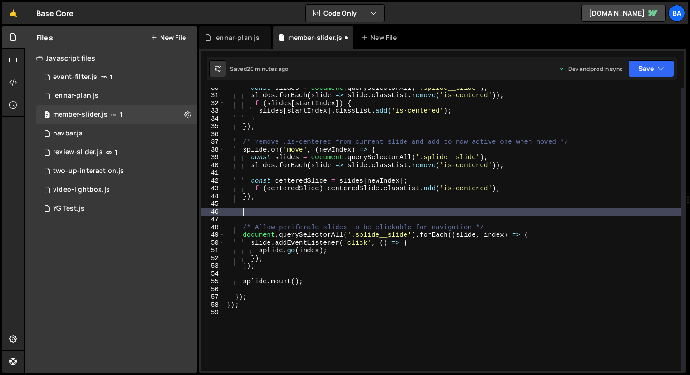
paste textarea
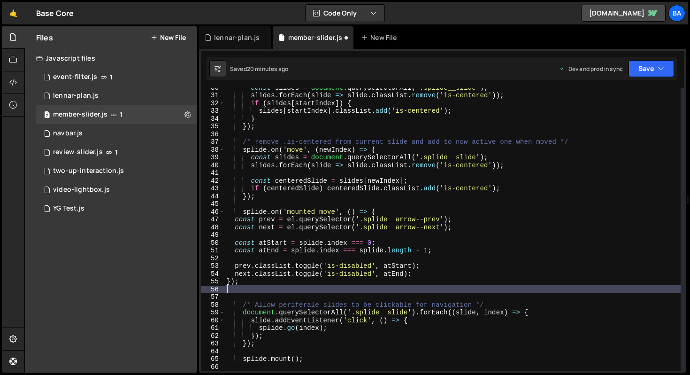
scroll to position [0, 0]
click at [261, 208] on div "const slides = document . querySelectorAll ( '.splide__slide' ) ; slides . forE…" at bounding box center [453, 233] width 456 height 298
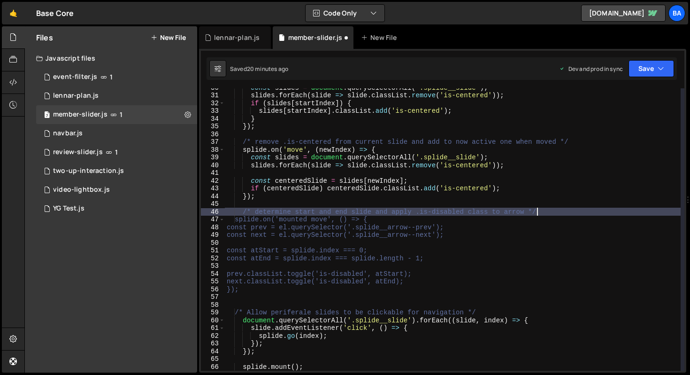
scroll to position [0, 21]
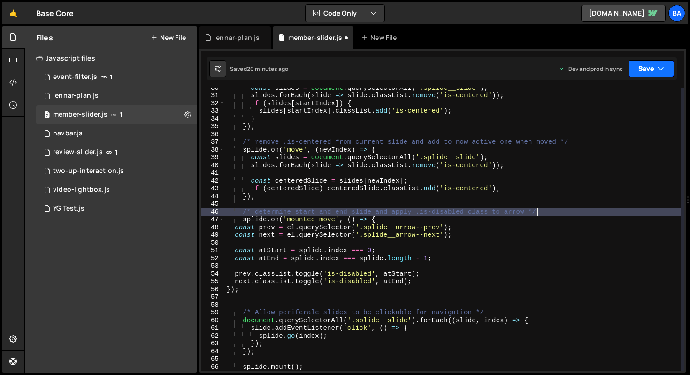
type textarea "/* determine start and end slide and apply .is-disabled class to arrow */"
click at [651, 72] on button "Save" at bounding box center [652, 68] width 46 height 17
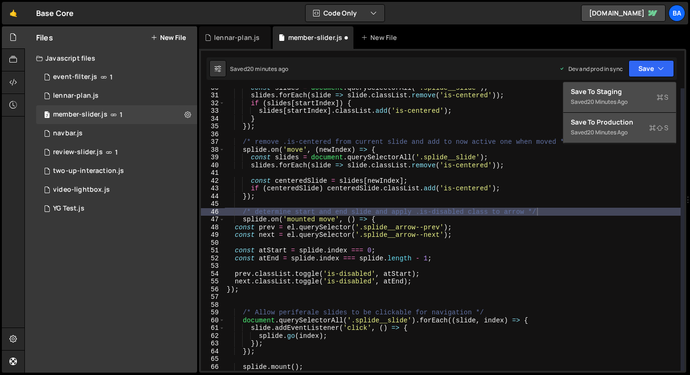
click at [634, 90] on div "Save to Staging S" at bounding box center [620, 91] width 98 height 9
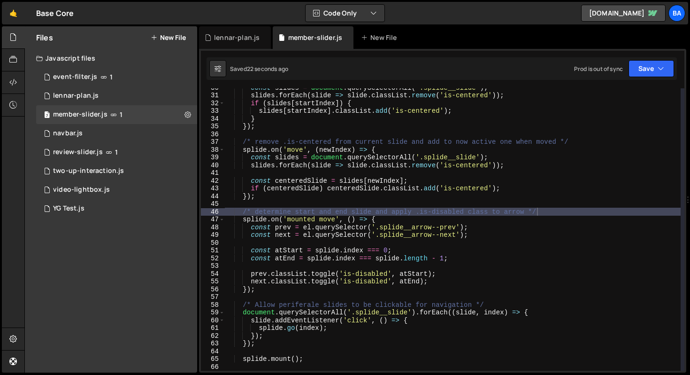
click at [421, 245] on div "const slides = document . querySelectorAll ( '.splide__slide' ) ; slides . forE…" at bounding box center [453, 233] width 456 height 298
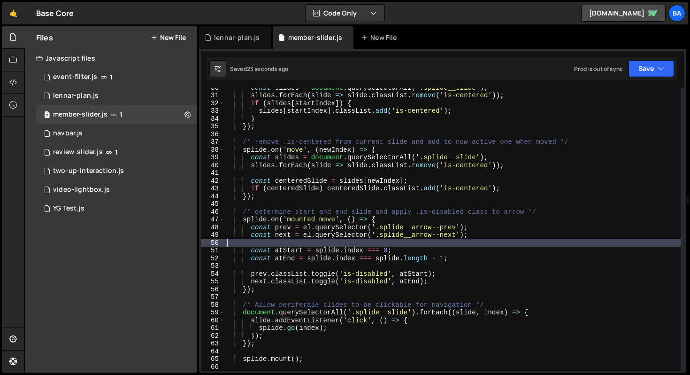
click at [418, 248] on div "const slides = document . querySelectorAll ( '.splide__slide' ) ; slides . forE…" at bounding box center [453, 233] width 456 height 298
type textarea "const atStart = splide.index === 0;"
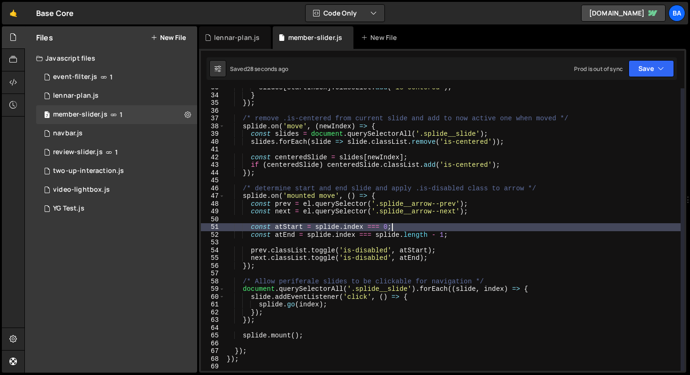
scroll to position [260, 0]
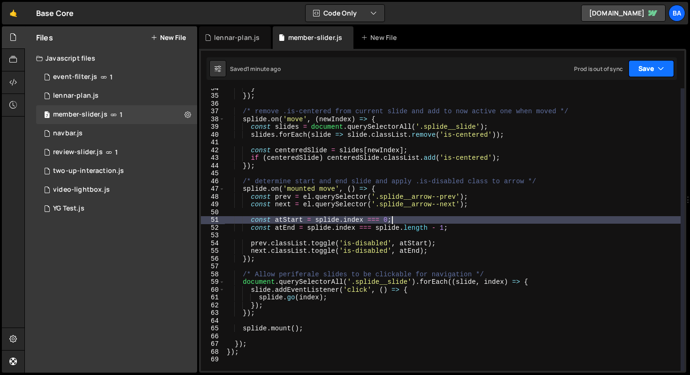
click at [662, 68] on icon "button" at bounding box center [661, 68] width 7 height 9
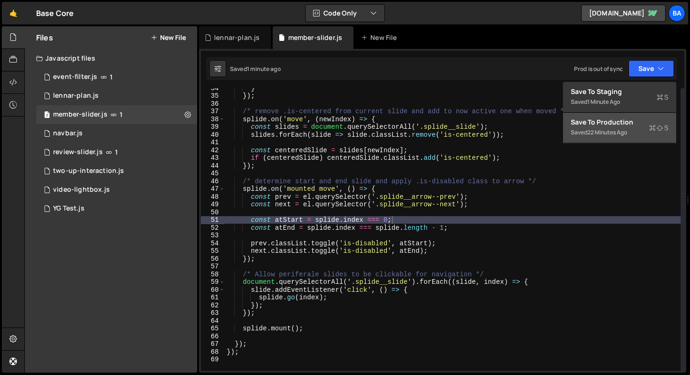
click at [629, 120] on div "Save to Production S" at bounding box center [620, 121] width 98 height 9
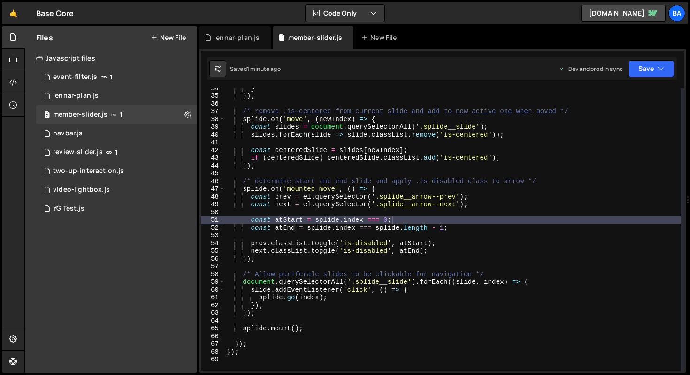
click at [605, 219] on div "} }) ; /* remove .is-centered from current slide and add to now active one when…" at bounding box center [453, 233] width 456 height 298
